Goal: Book appointment/travel/reservation

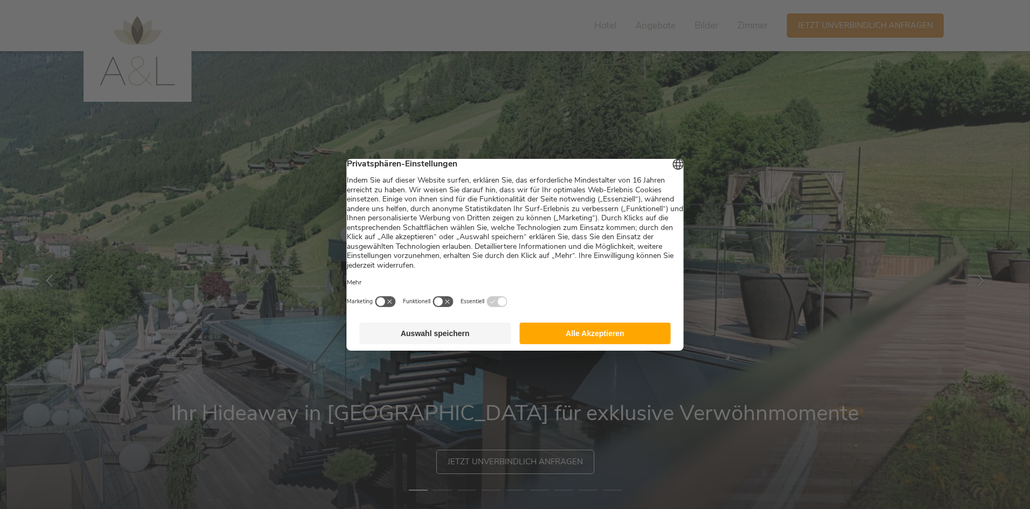
click at [595, 340] on button "Alle Akzeptieren" at bounding box center [594, 334] width 151 height 22
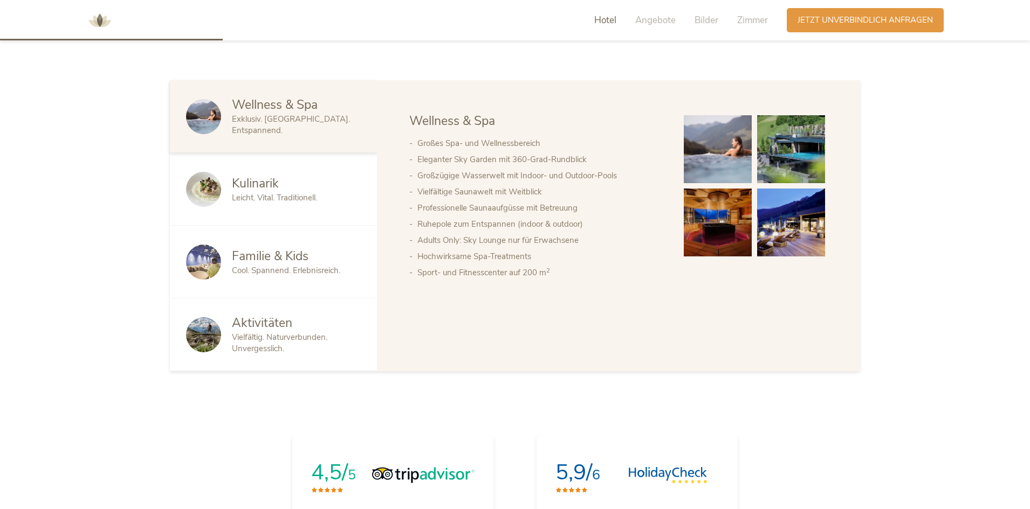
scroll to position [701, 0]
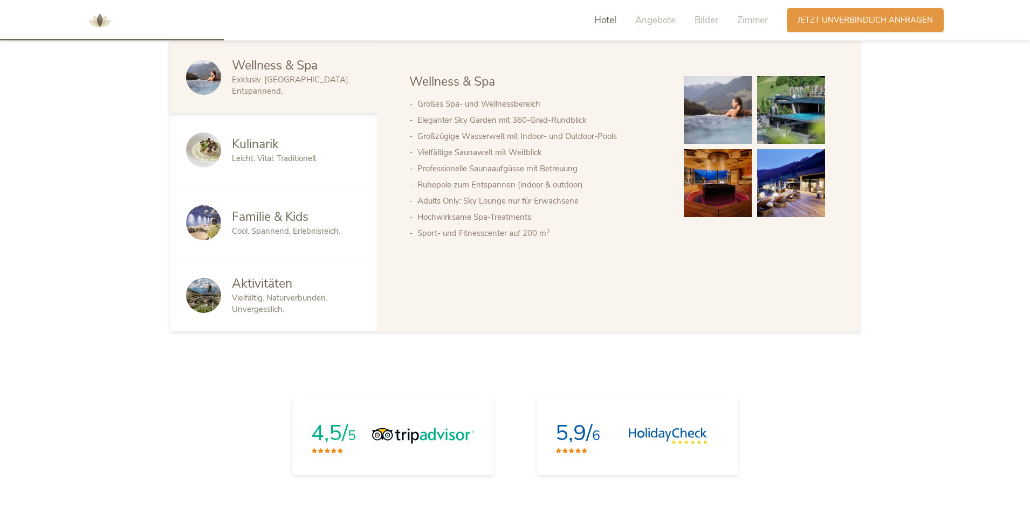
click at [262, 145] on span "Kulinarik" at bounding box center [255, 144] width 47 height 17
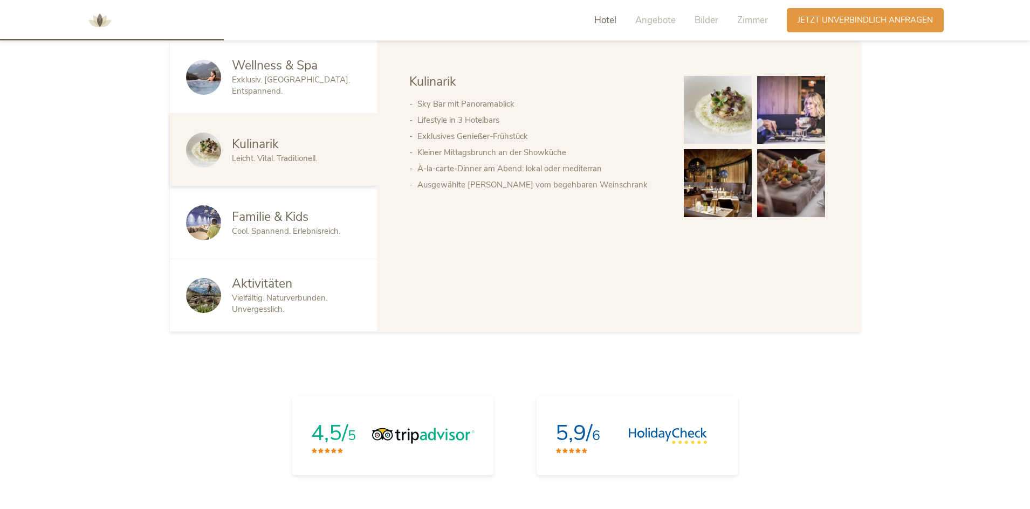
click at [261, 227] on span "Cool. Spannend. Erlebnisreich." at bounding box center [286, 231] width 108 height 11
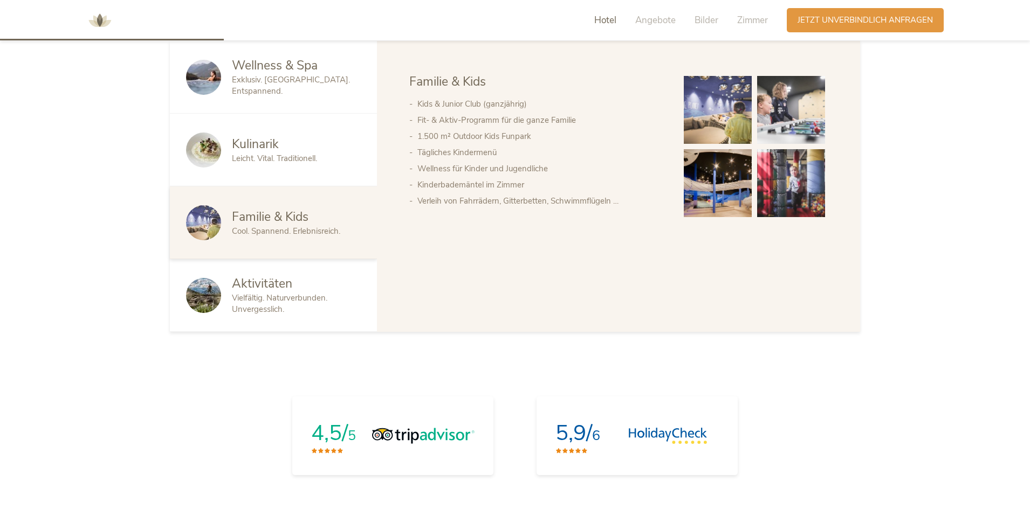
click at [714, 194] on img at bounding box center [717, 183] width 68 height 68
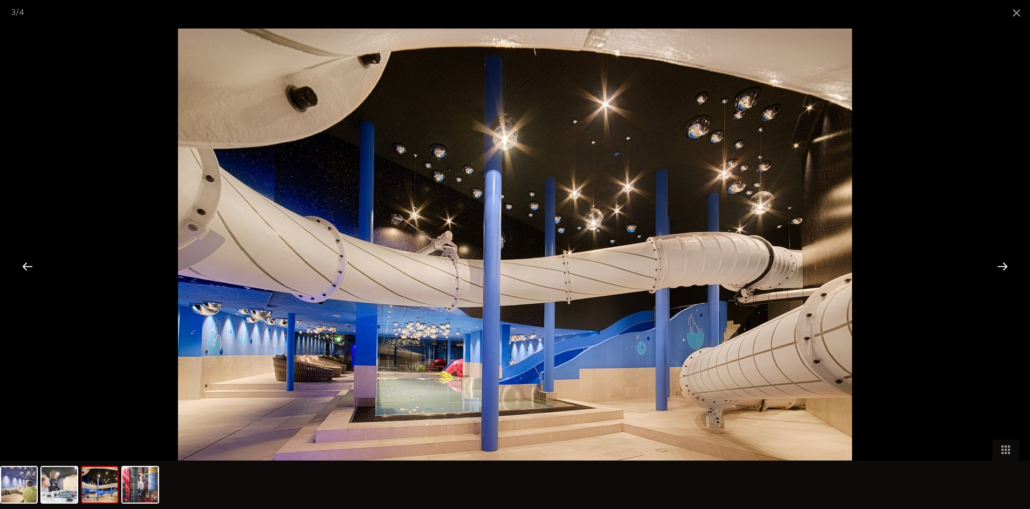
scroll to position [755, 0]
click at [1001, 262] on div at bounding box center [1001, 266] width 33 height 33
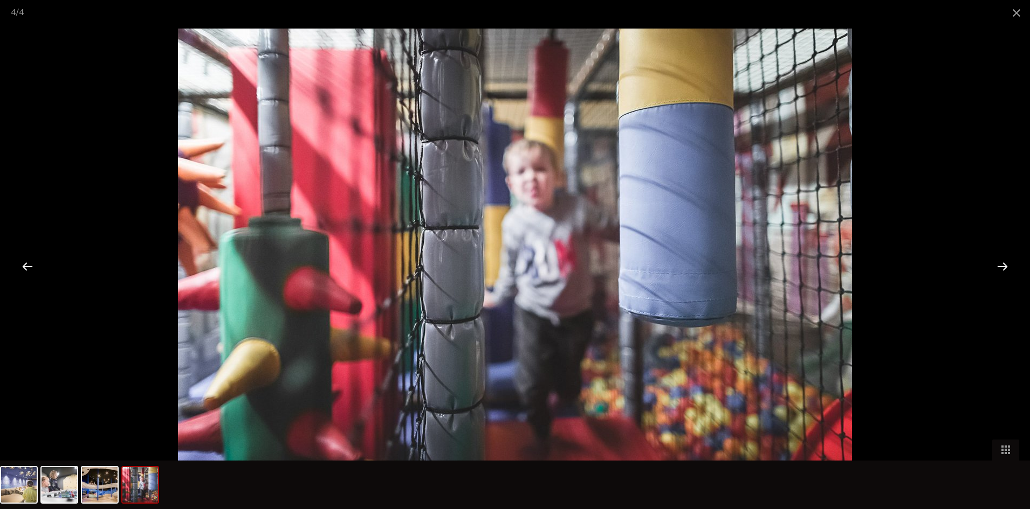
click at [1001, 262] on div at bounding box center [1001, 266] width 33 height 33
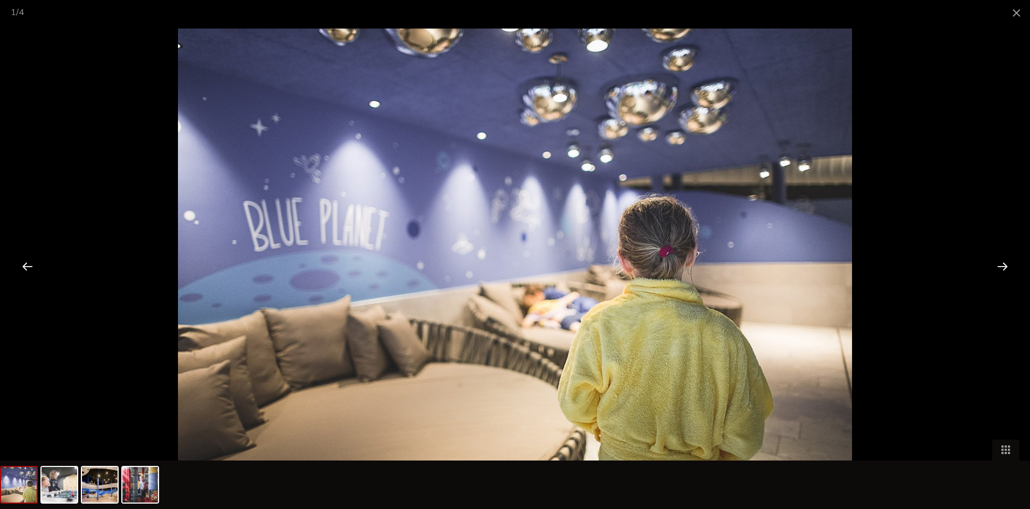
click at [1001, 262] on div at bounding box center [1001, 266] width 33 height 33
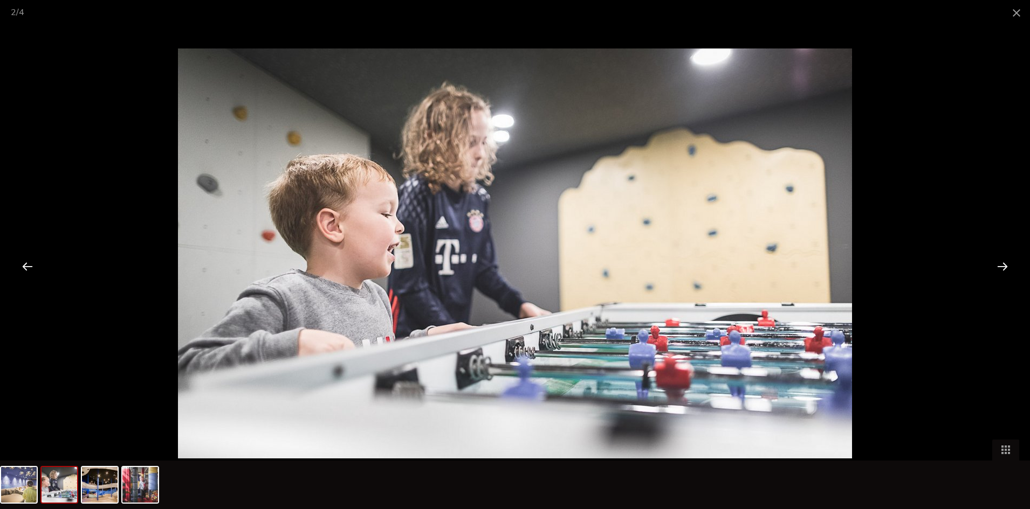
click at [1001, 262] on div at bounding box center [1001, 266] width 33 height 33
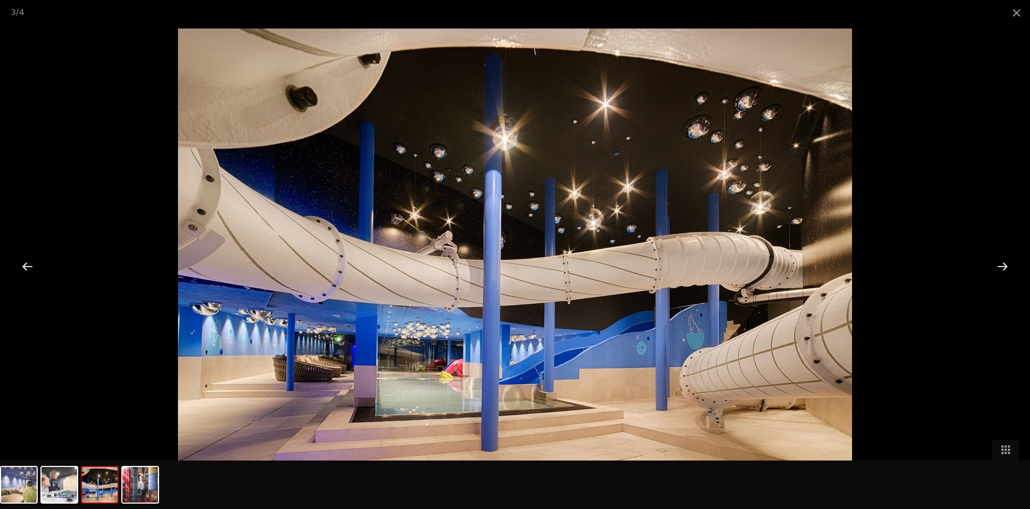
click at [1001, 262] on div at bounding box center [1001, 266] width 33 height 33
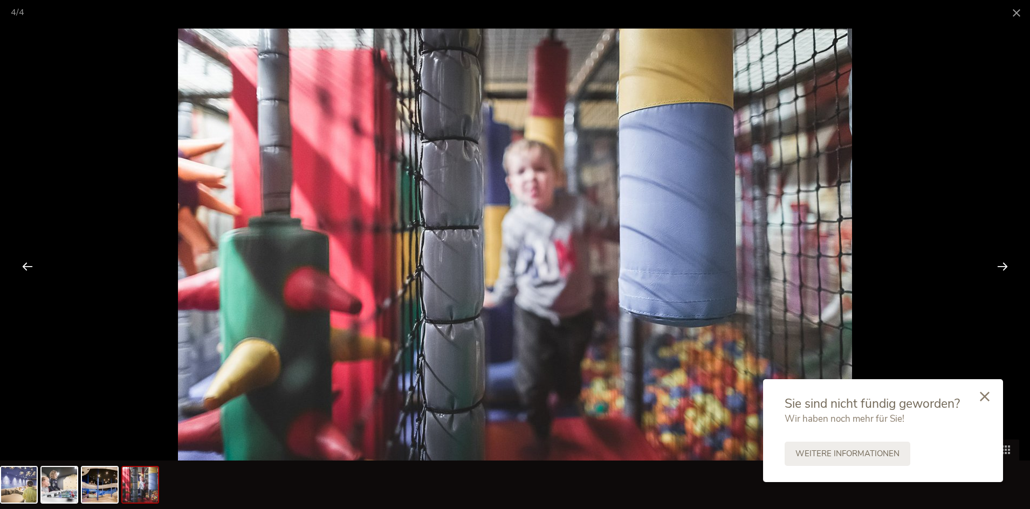
click at [983, 398] on icon at bounding box center [984, 397] width 10 height 10
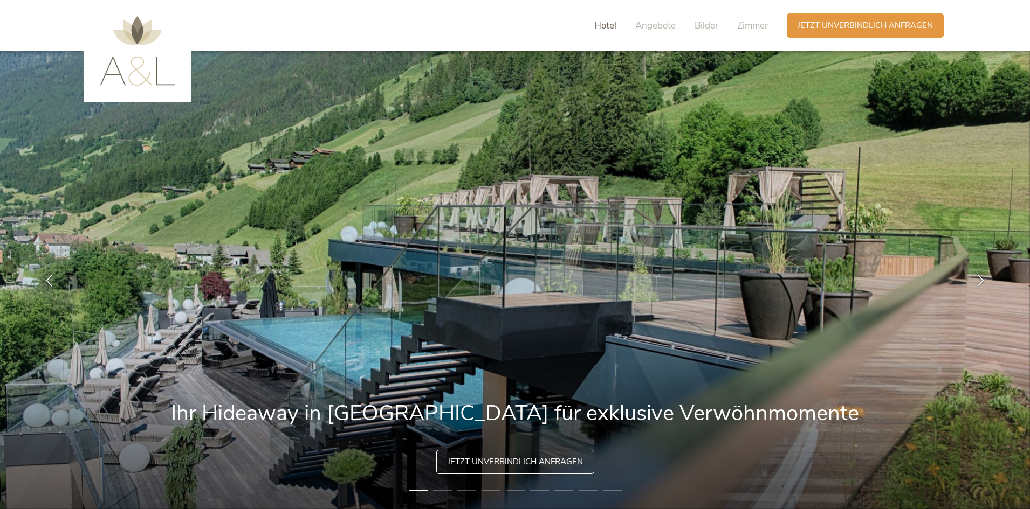
click at [605, 23] on span "Hotel" at bounding box center [605, 25] width 22 height 12
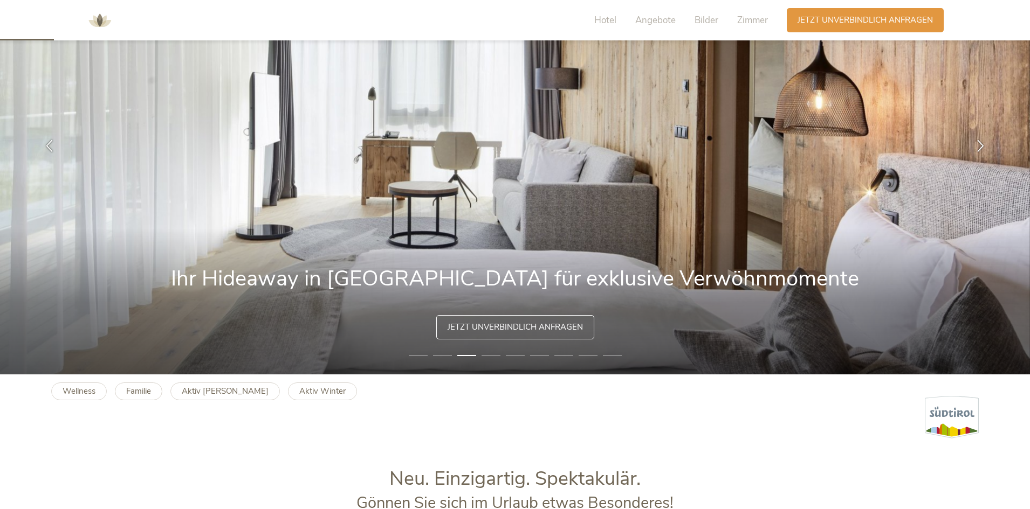
scroll to position [115, 0]
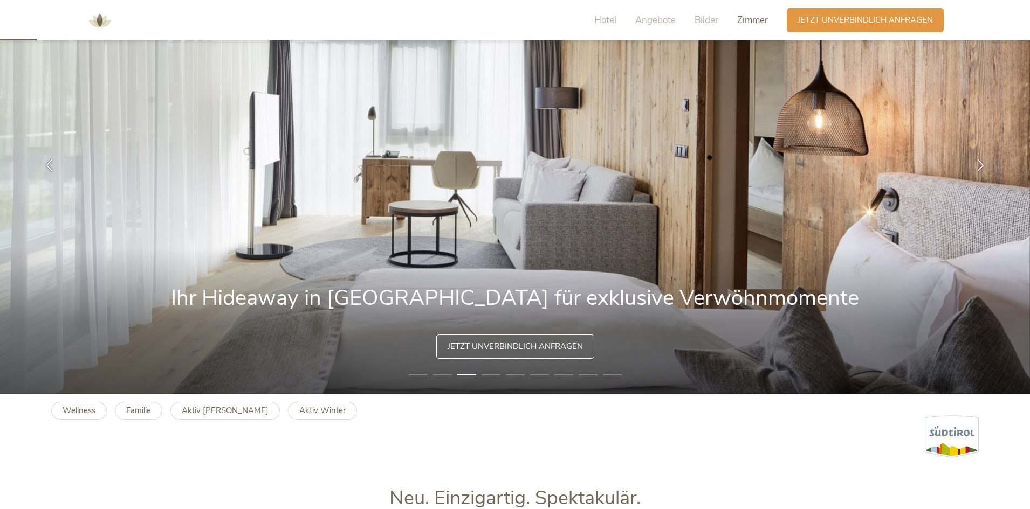
click at [751, 18] on span "Zimmer" at bounding box center [752, 20] width 31 height 12
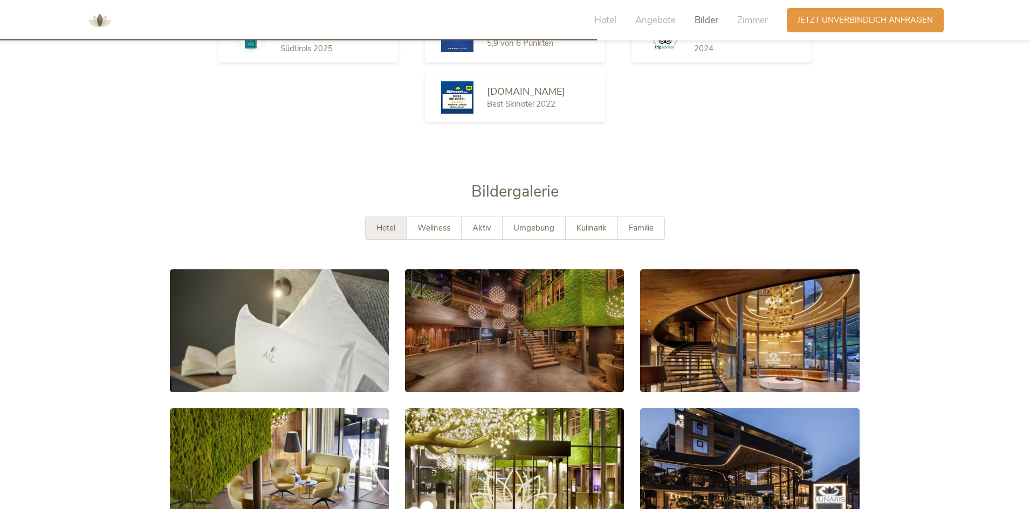
scroll to position [1912, 0]
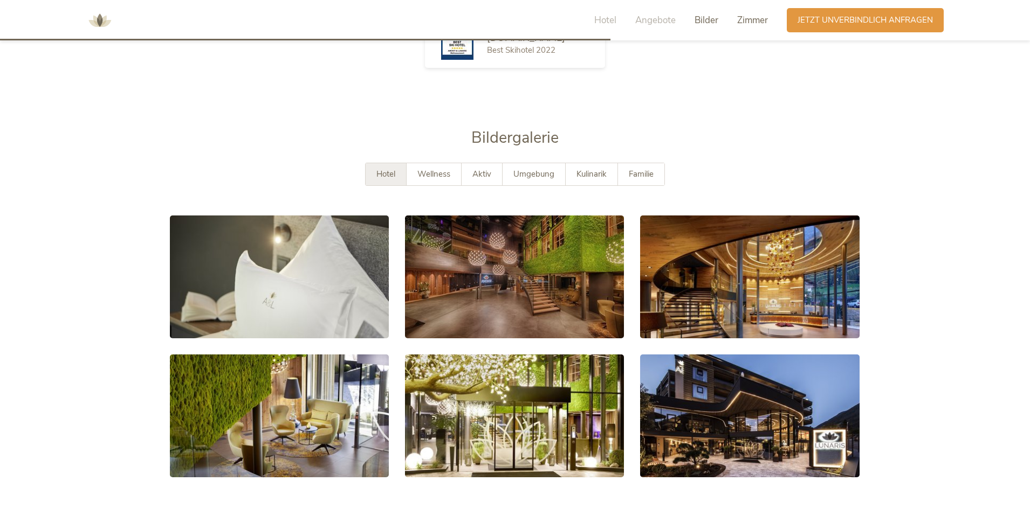
click at [751, 18] on span "Zimmer" at bounding box center [752, 20] width 31 height 12
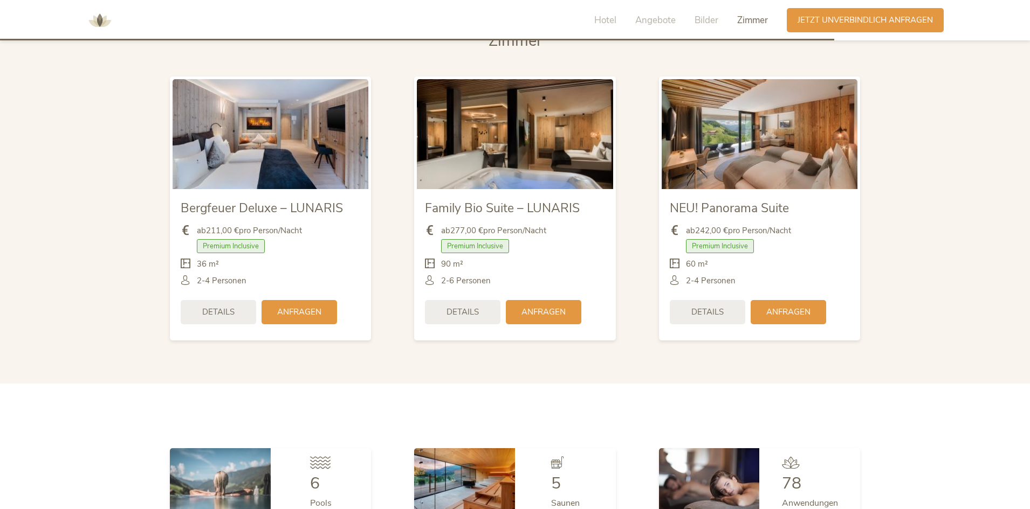
scroll to position [2613, 0]
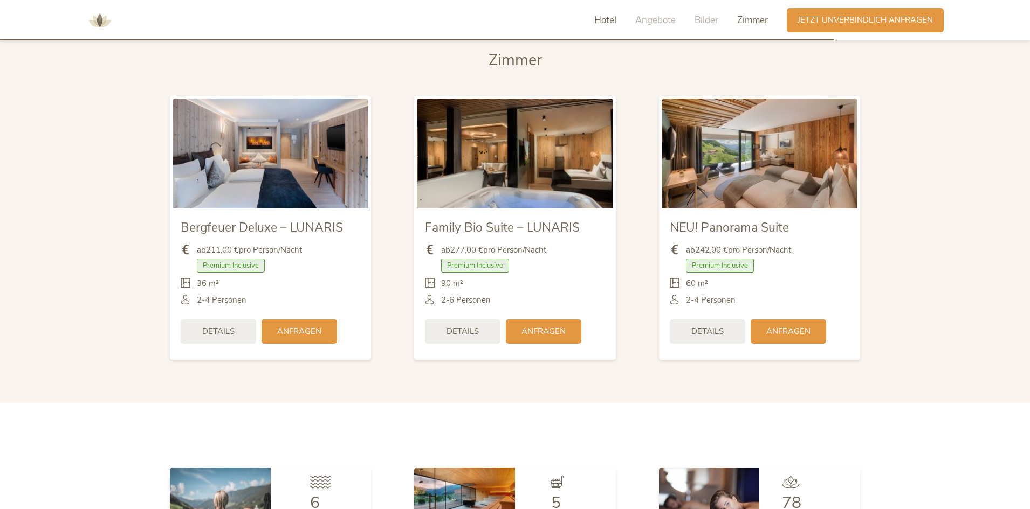
click at [607, 23] on span "Hotel" at bounding box center [605, 20] width 22 height 12
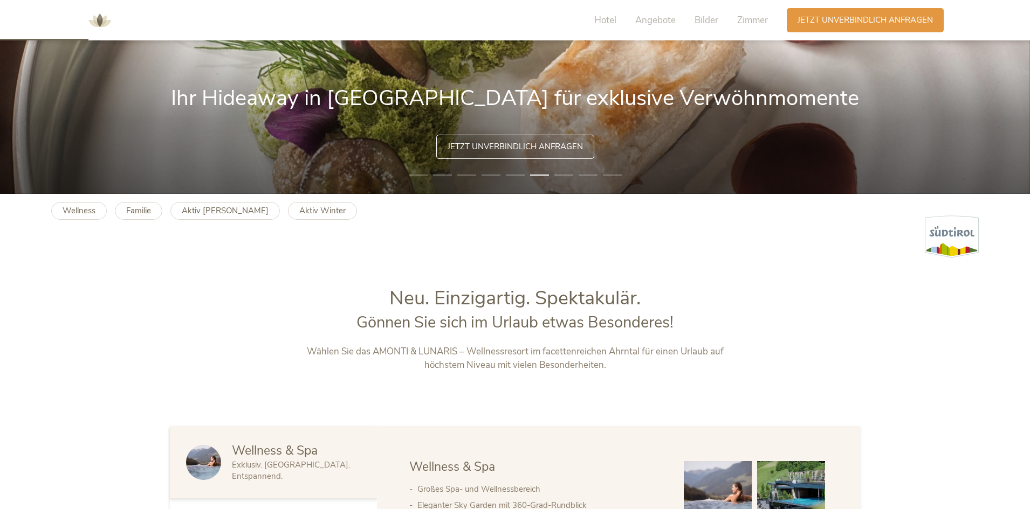
scroll to position [277, 0]
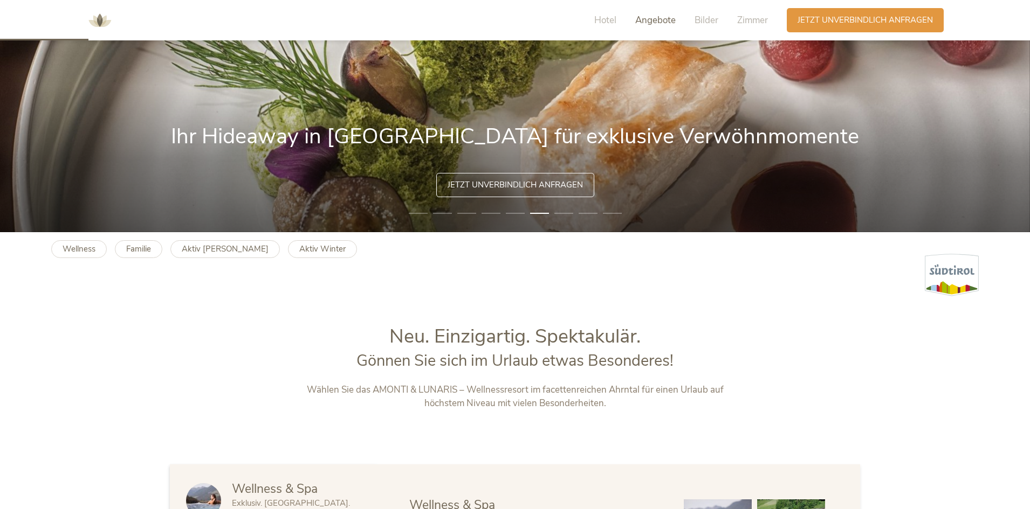
click at [660, 23] on span "Angebote" at bounding box center [655, 20] width 40 height 12
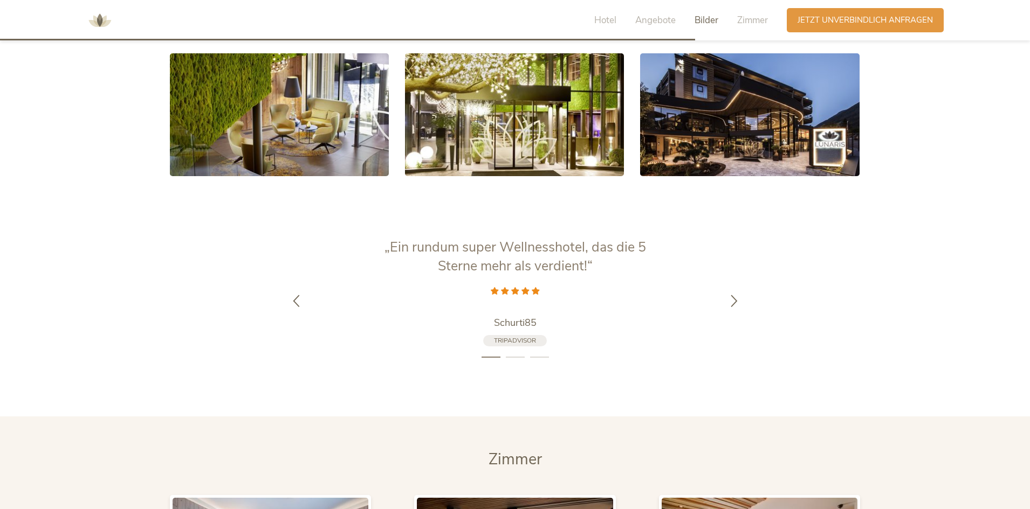
scroll to position [2157, 0]
